Goal: Task Accomplishment & Management: Use online tool/utility

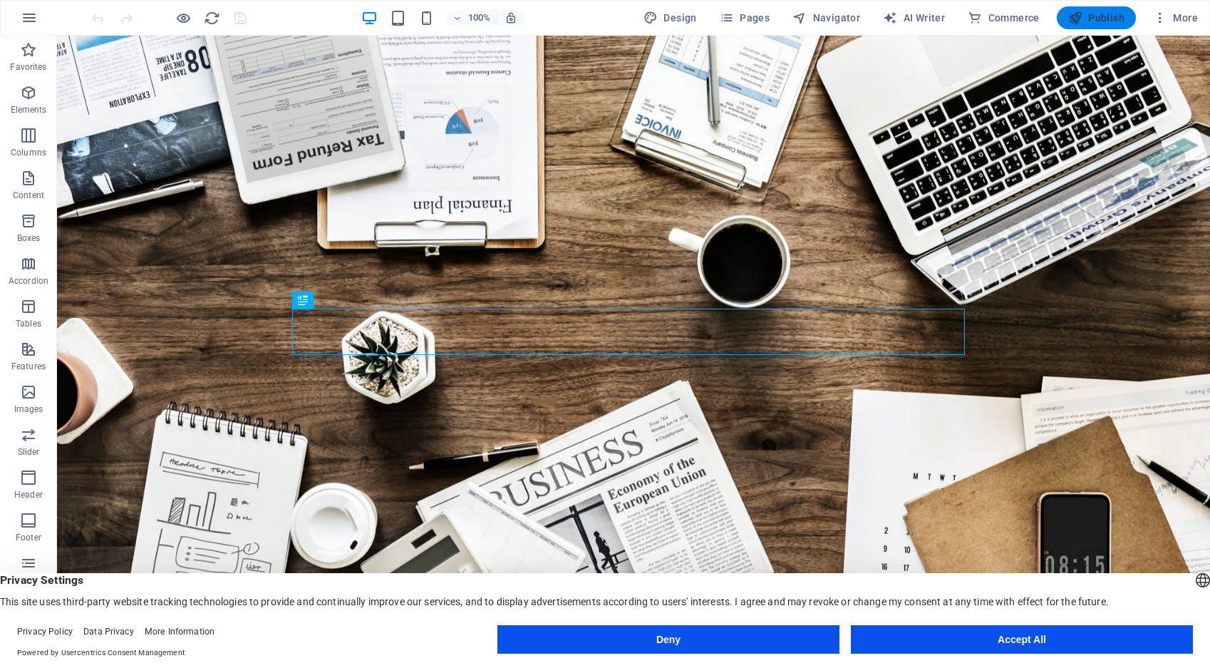
click at [1095, 19] on span "Publish" at bounding box center [1096, 18] width 56 height 14
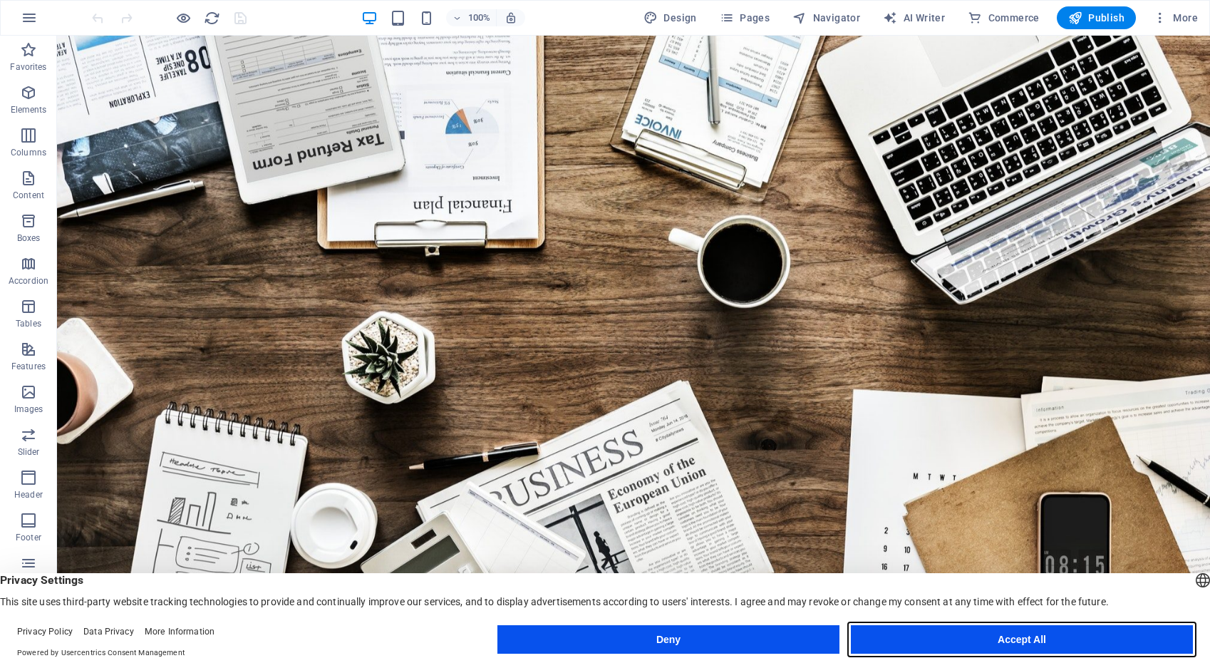
click at [1034, 636] on button "Accept All" at bounding box center [1022, 639] width 342 height 29
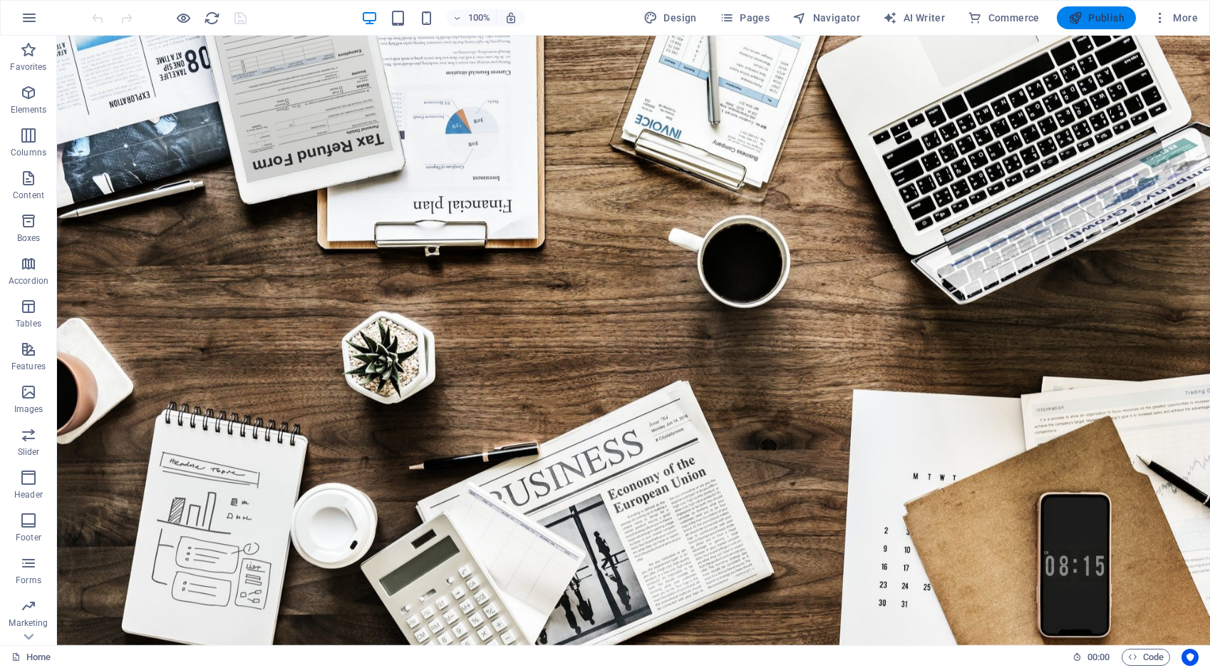
click at [1093, 19] on span "Publish" at bounding box center [1096, 18] width 56 height 14
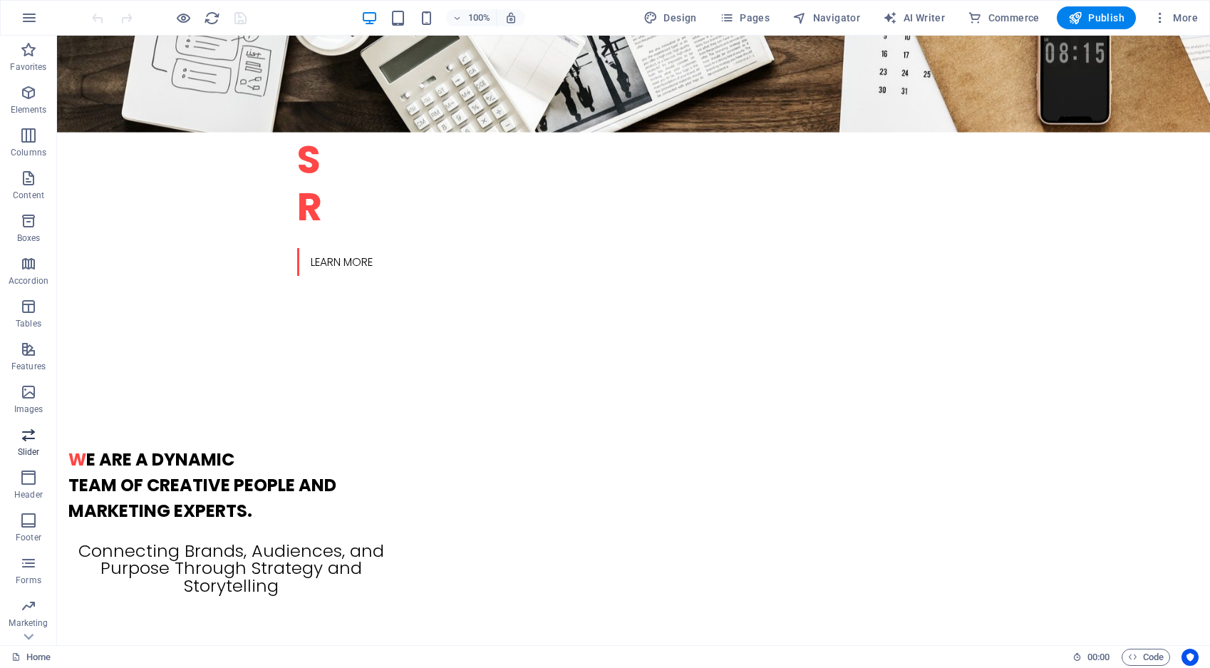
scroll to position [75, 0]
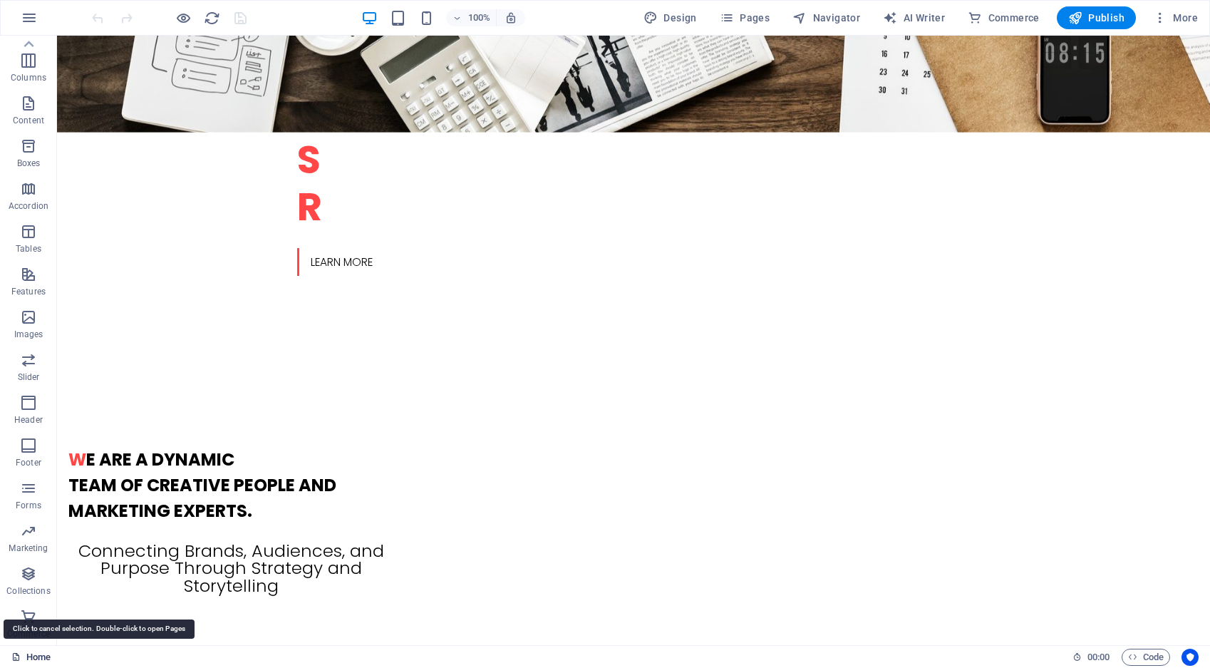
click at [41, 655] on link "Home" at bounding box center [30, 657] width 39 height 17
